Goal: Information Seeking & Learning: Find specific fact

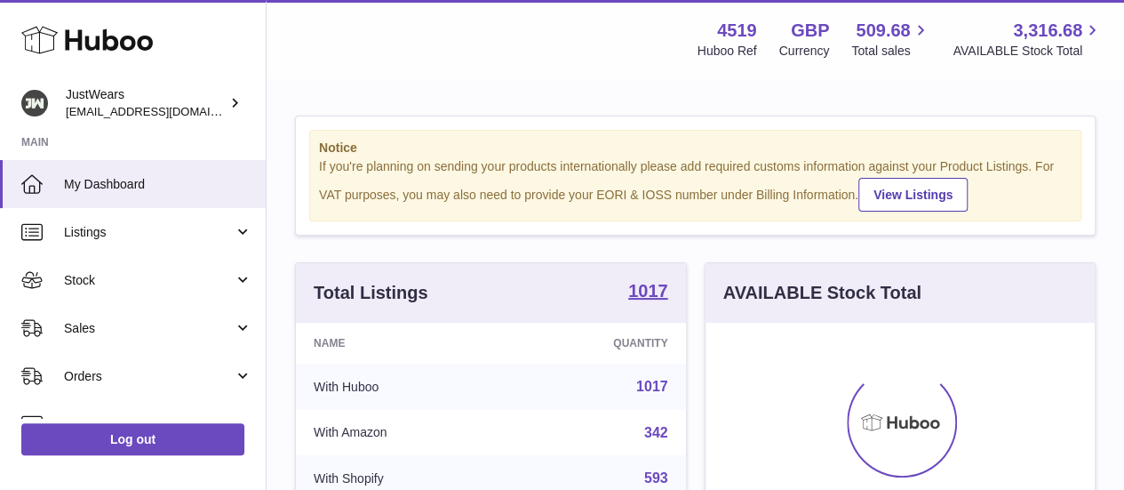
scroll to position [277, 389]
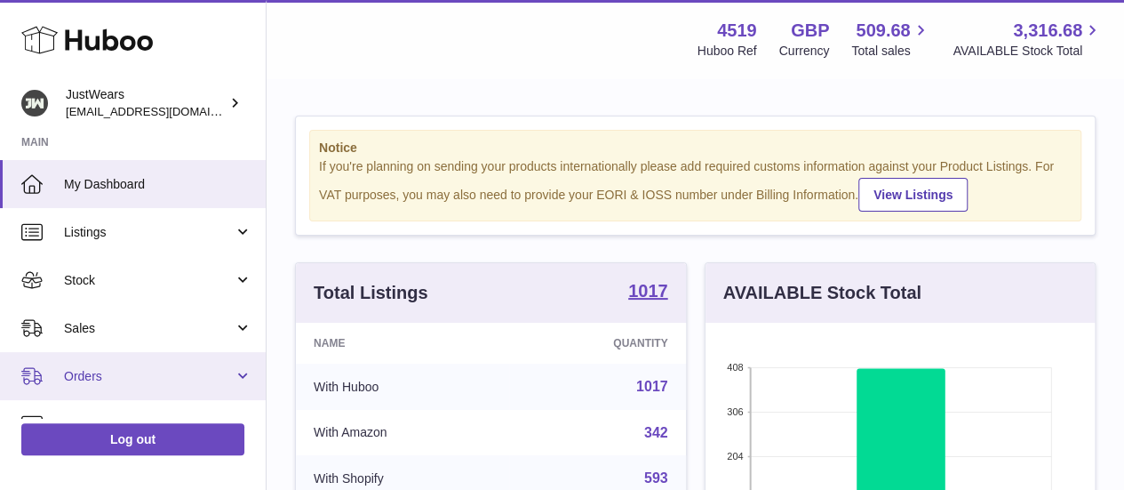
click at [108, 359] on link "Orders" at bounding box center [133, 376] width 266 height 48
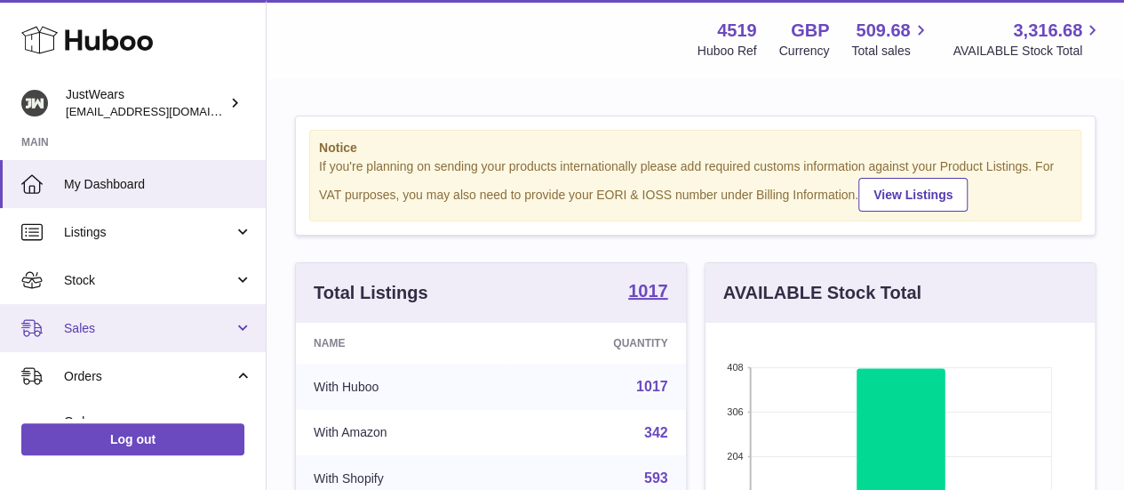
click at [135, 340] on link "Sales" at bounding box center [133, 328] width 266 height 48
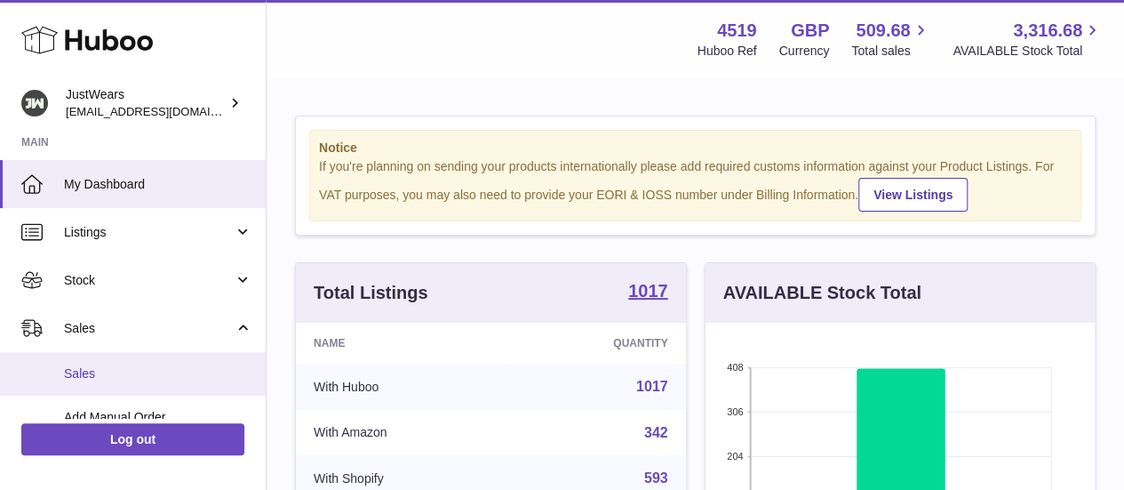
click at [133, 359] on link "Sales" at bounding box center [133, 374] width 266 height 44
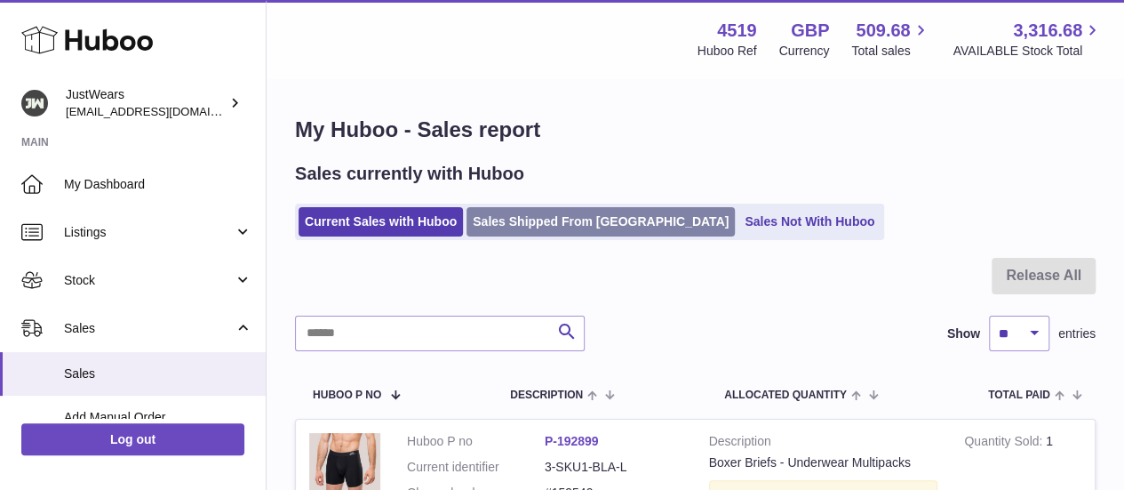
click at [547, 216] on link "Sales Shipped From Huboo" at bounding box center [600, 221] width 268 height 29
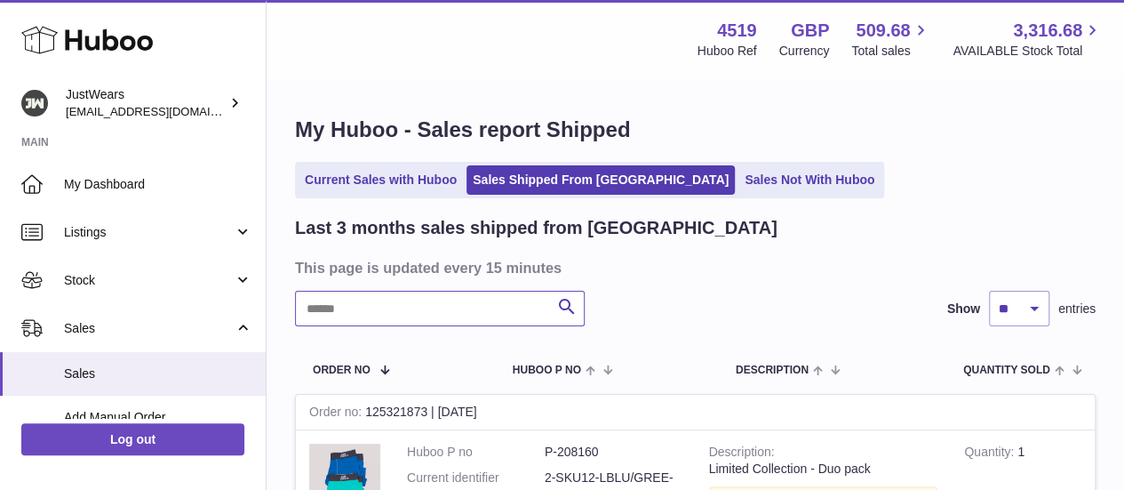
click at [402, 306] on input "text" at bounding box center [440, 309] width 290 height 36
paste input "******"
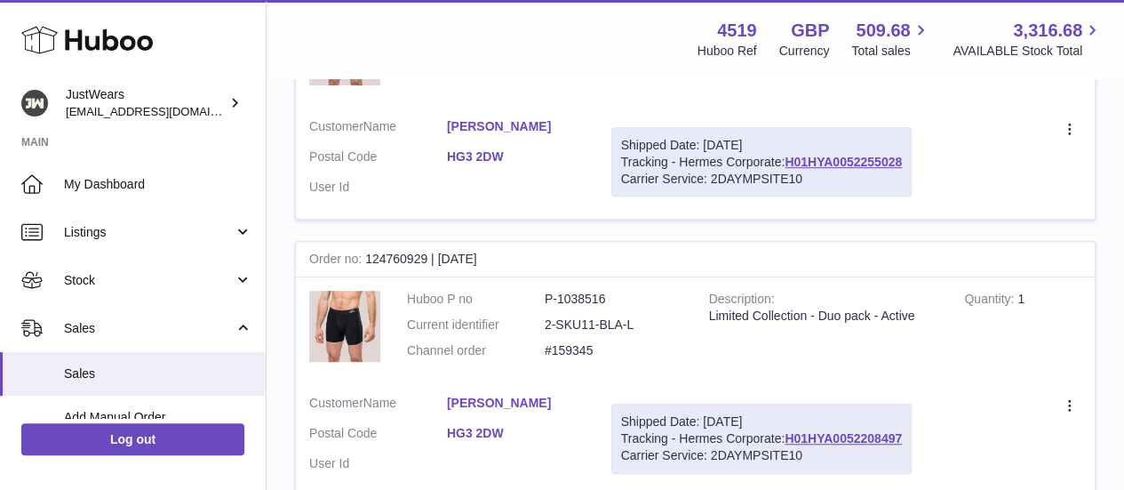
scroll to position [561, 0]
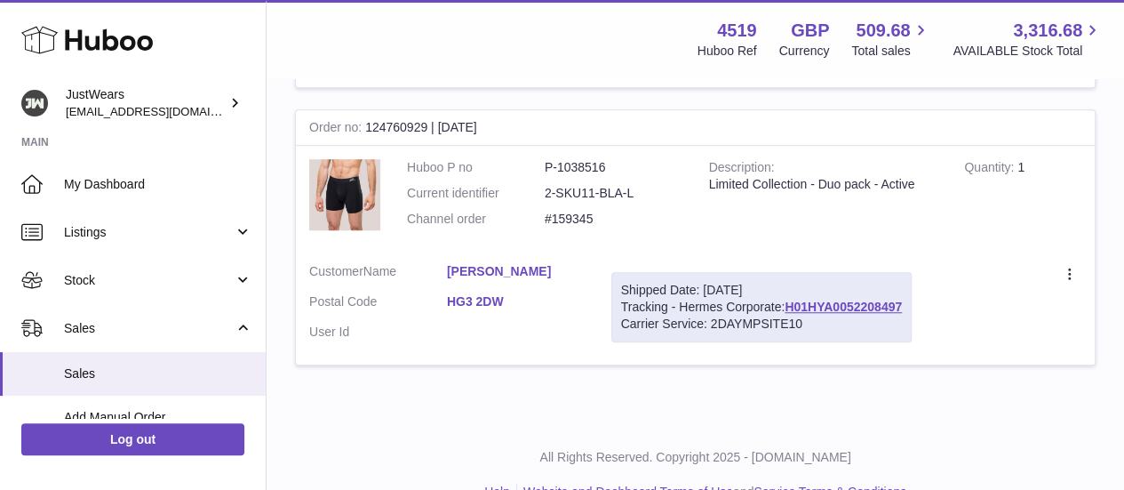
type input "******"
click at [501, 267] on link "Andy Green" at bounding box center [516, 271] width 138 height 17
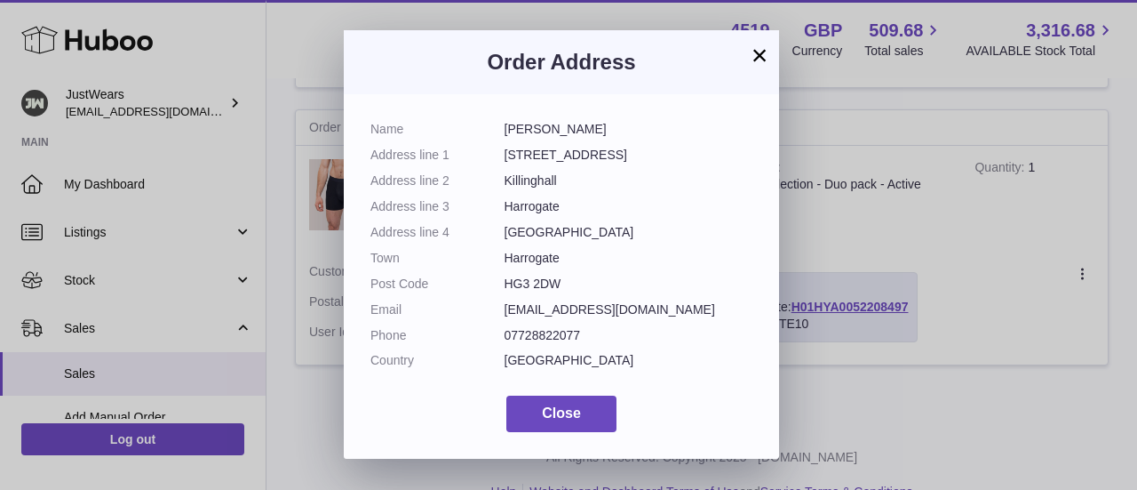
drag, startPoint x: 370, startPoint y: 123, endPoint x: 594, endPoint y: 285, distance: 277.4
click at [594, 285] on div "Name Andy Green Address line 1 48 Otley Road Address line 2 Killinghall Address…" at bounding box center [561, 276] width 435 height 364
copy dl "Name Andy Green Address line 1 48 Otley Road Address line 2 Killinghall Address…"
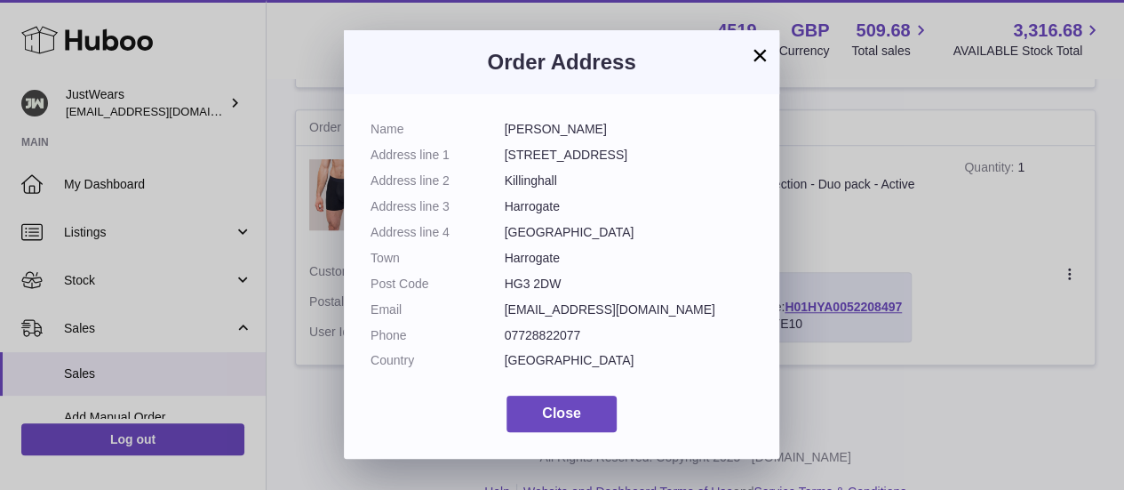
click at [844, 275] on div "× Order Address Name Andy Green Address line 1 48 Otley Road Address line 2 Kil…" at bounding box center [562, 245] width 1124 height 490
